Goal: Navigation & Orientation: Find specific page/section

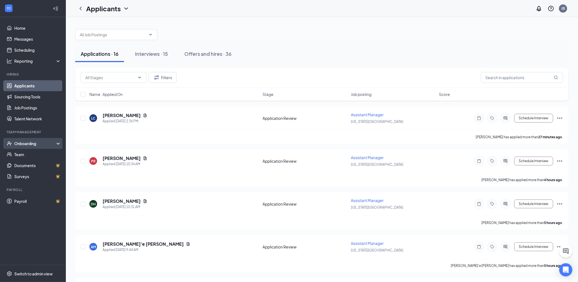
click at [32, 144] on div "Onboarding" at bounding box center [35, 143] width 42 height 5
click at [30, 142] on div "Onboarding" at bounding box center [35, 143] width 42 height 5
click at [24, 155] on link "Team" at bounding box center [37, 154] width 47 height 11
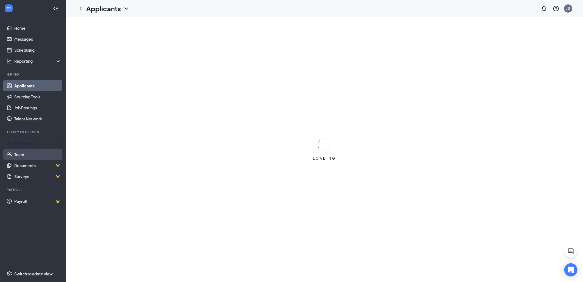
click at [27, 150] on link "Team" at bounding box center [37, 154] width 47 height 11
